Goal: Transaction & Acquisition: Purchase product/service

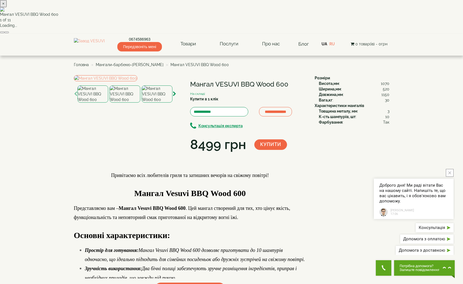
click at [112, 34] on div "× Мангал VESUVI BBQ Wood 600 1 of 11 Loading..." at bounding box center [231, 17] width 463 height 34
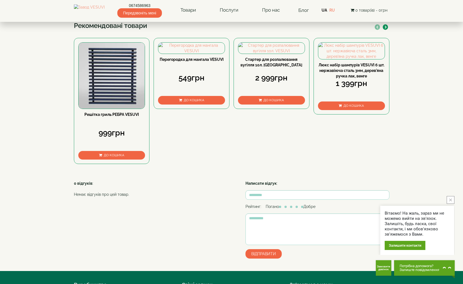
scroll to position [252, 0]
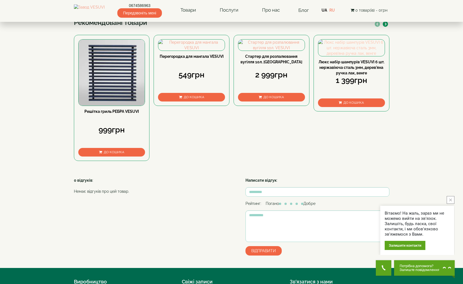
click at [349, 56] on img at bounding box center [351, 48] width 66 height 17
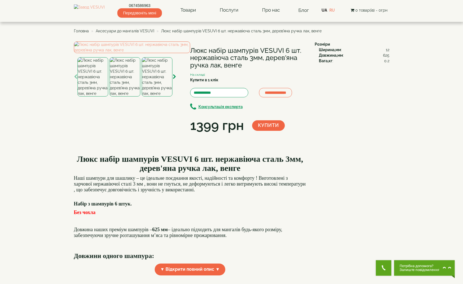
click at [128, 97] on img at bounding box center [125, 76] width 31 height 39
click at [158, 97] on img at bounding box center [157, 76] width 31 height 39
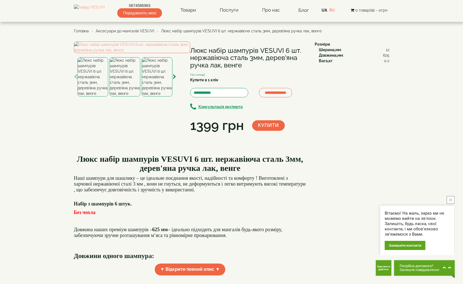
click at [110, 32] on span "Аксесуари до мангалів VESUVI" at bounding box center [125, 31] width 58 height 4
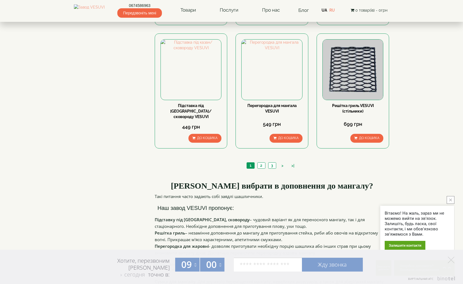
scroll to position [540, 0]
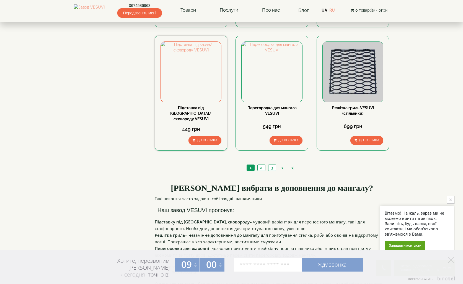
click at [199, 137] on button "До кошика" at bounding box center [205, 140] width 33 height 9
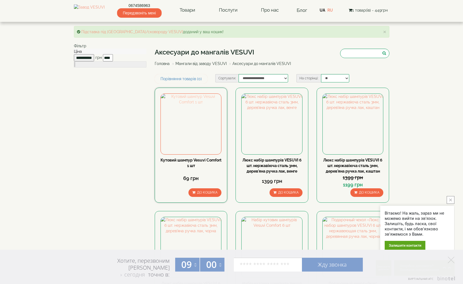
scroll to position [0, 0]
click at [332, 11] on link "RU" at bounding box center [330, 10] width 6 height 4
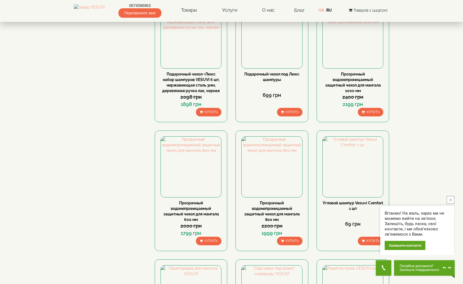
scroll to position [307, 0]
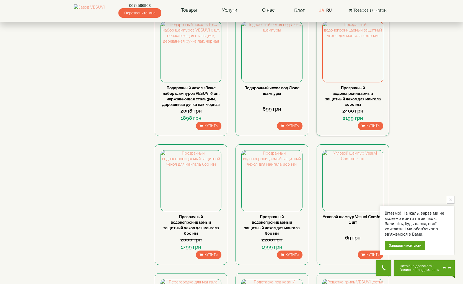
click at [377, 125] on span "Купить" at bounding box center [373, 126] width 13 height 4
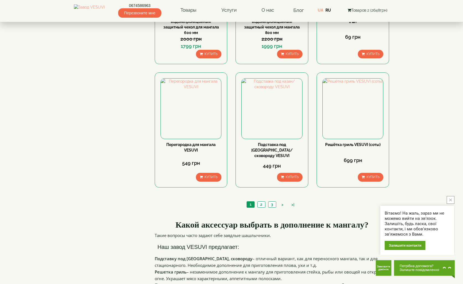
scroll to position [529, 0]
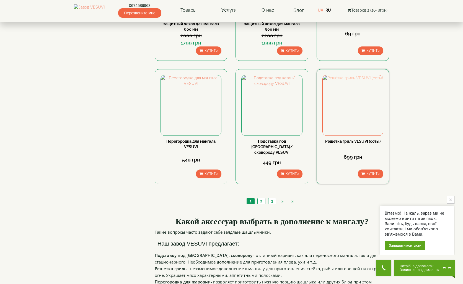
click at [371, 126] on img at bounding box center [353, 105] width 60 height 60
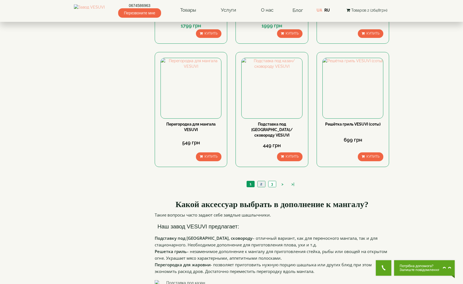
click at [264, 181] on link "2" at bounding box center [261, 184] width 8 height 6
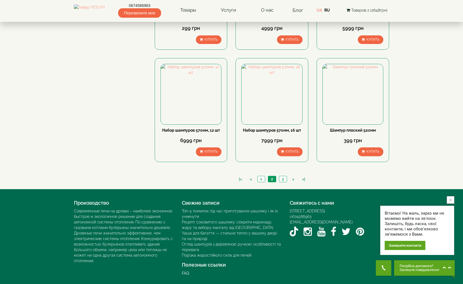
scroll to position [478, 0]
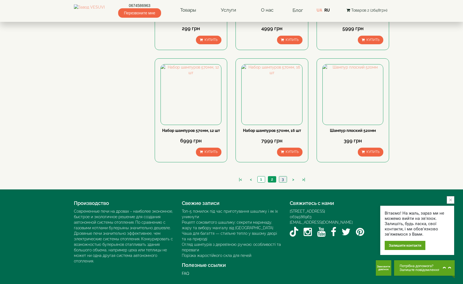
click at [285, 179] on link "3" at bounding box center [283, 180] width 8 height 6
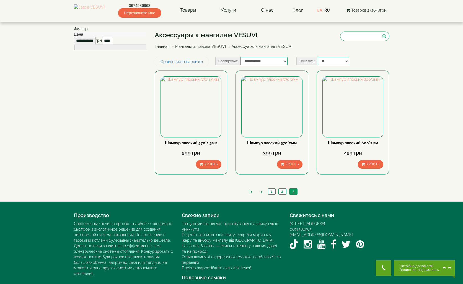
click at [91, 12] on img at bounding box center [89, 10] width 31 height 12
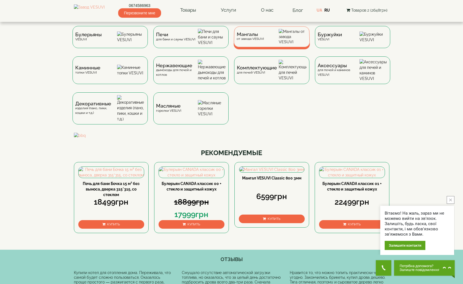
click at [239, 45] on div "Мангалы от завода VESUVI" at bounding box center [272, 36] width 76 height 21
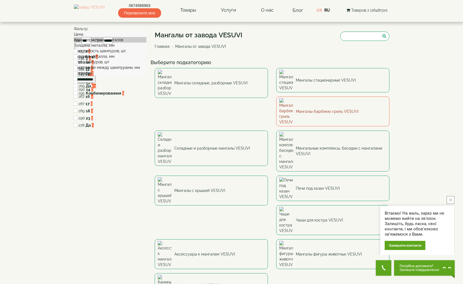
click at [276, 103] on link "Мангалы-барбекю-гриль VESUVI" at bounding box center [332, 112] width 113 height 30
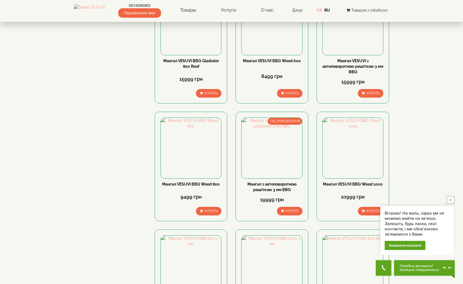
scroll to position [265, 0]
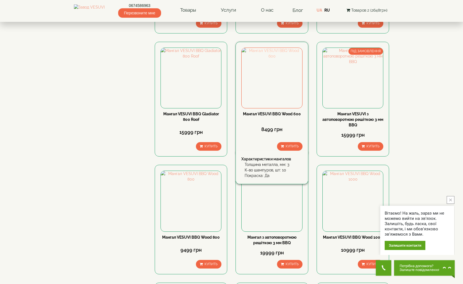
click at [258, 86] on img at bounding box center [272, 78] width 60 height 60
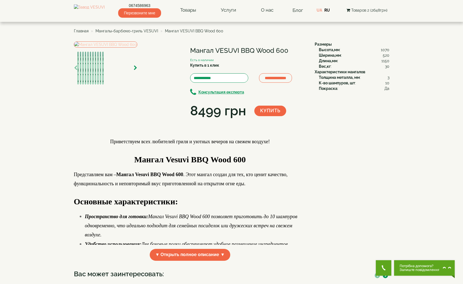
click at [135, 48] on img at bounding box center [105, 45] width 63 height 6
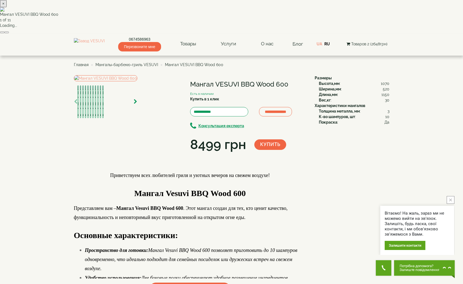
click at [33, 34] on div "× Мангал VESUVI BBQ Wood 600 1 of 11 Loading..." at bounding box center [231, 17] width 463 height 34
